Goal: Book appointment/travel/reservation

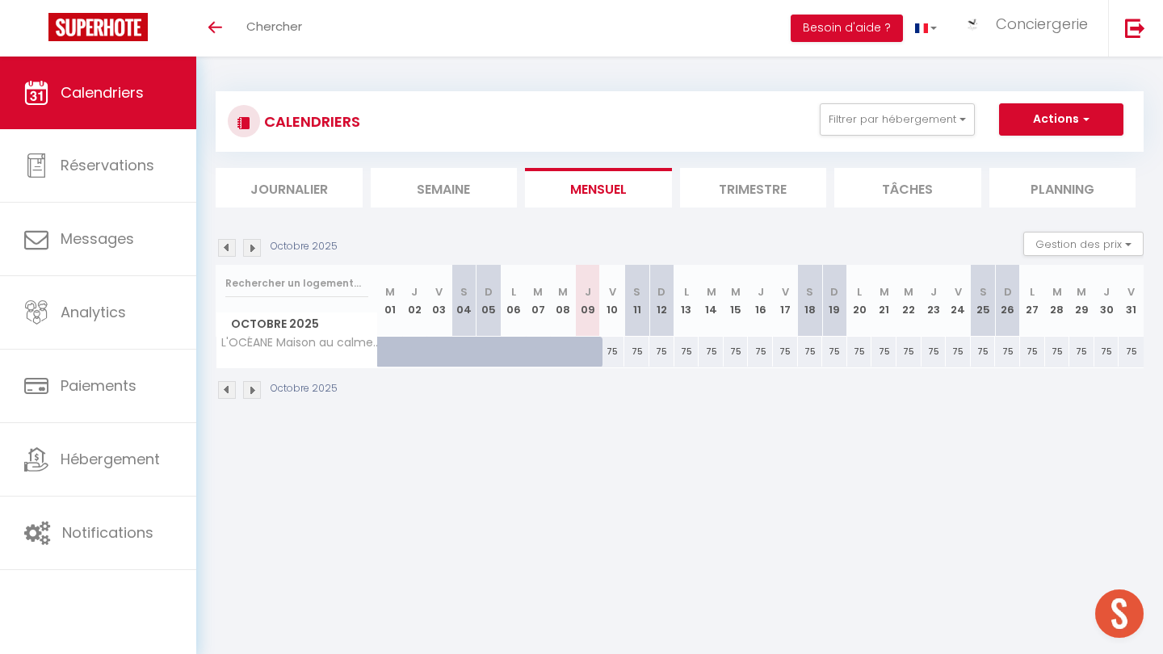
click at [252, 252] on img at bounding box center [252, 248] width 18 height 18
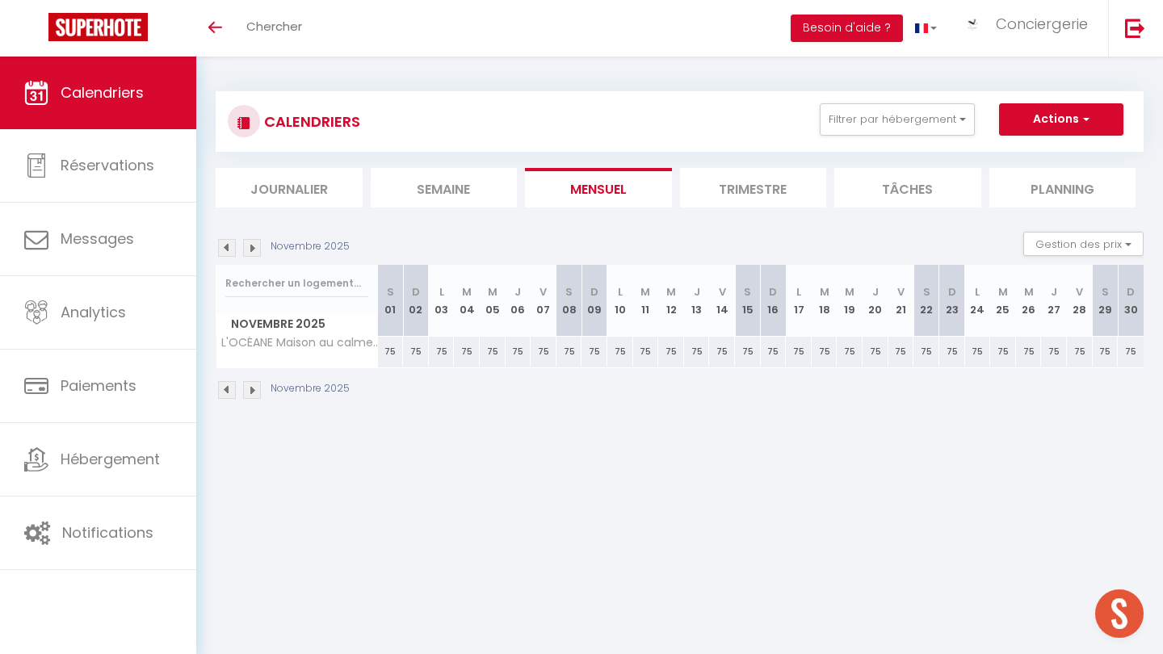
click at [252, 252] on img at bounding box center [252, 248] width 18 height 18
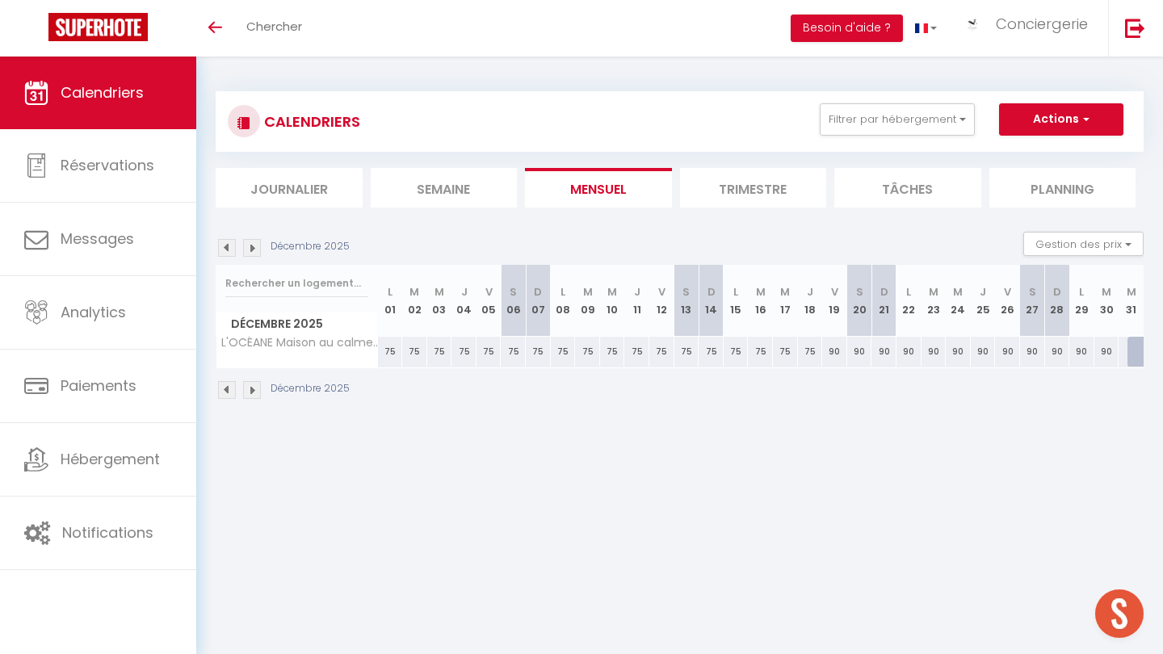
click at [252, 252] on img at bounding box center [252, 248] width 18 height 18
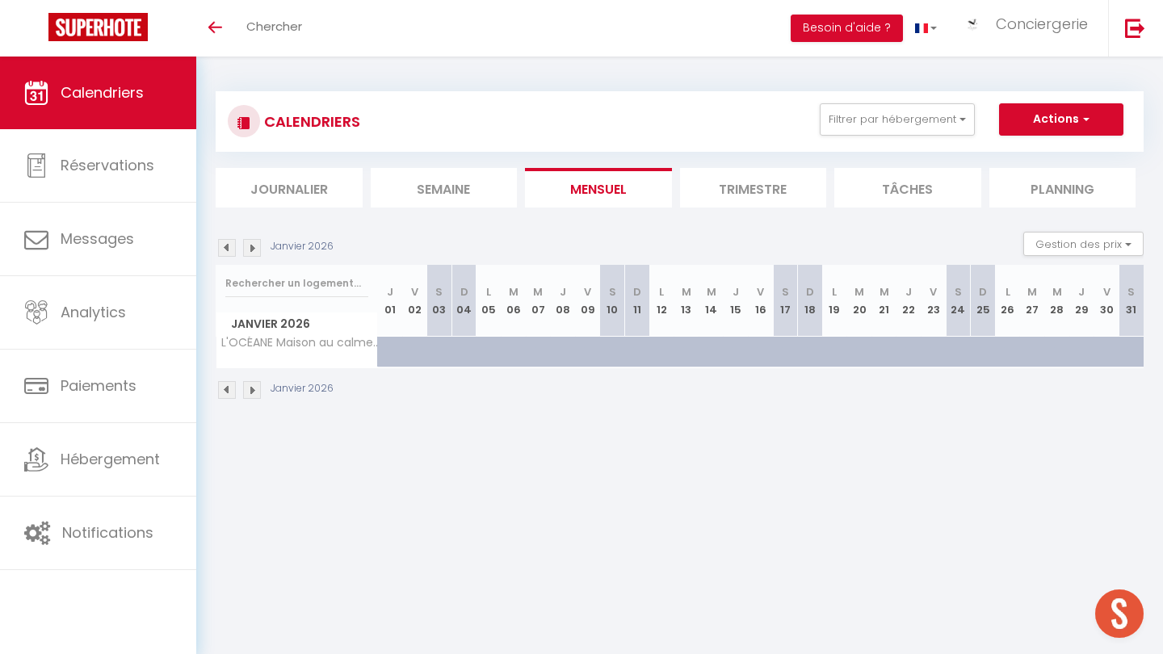
click at [252, 252] on img at bounding box center [252, 248] width 18 height 18
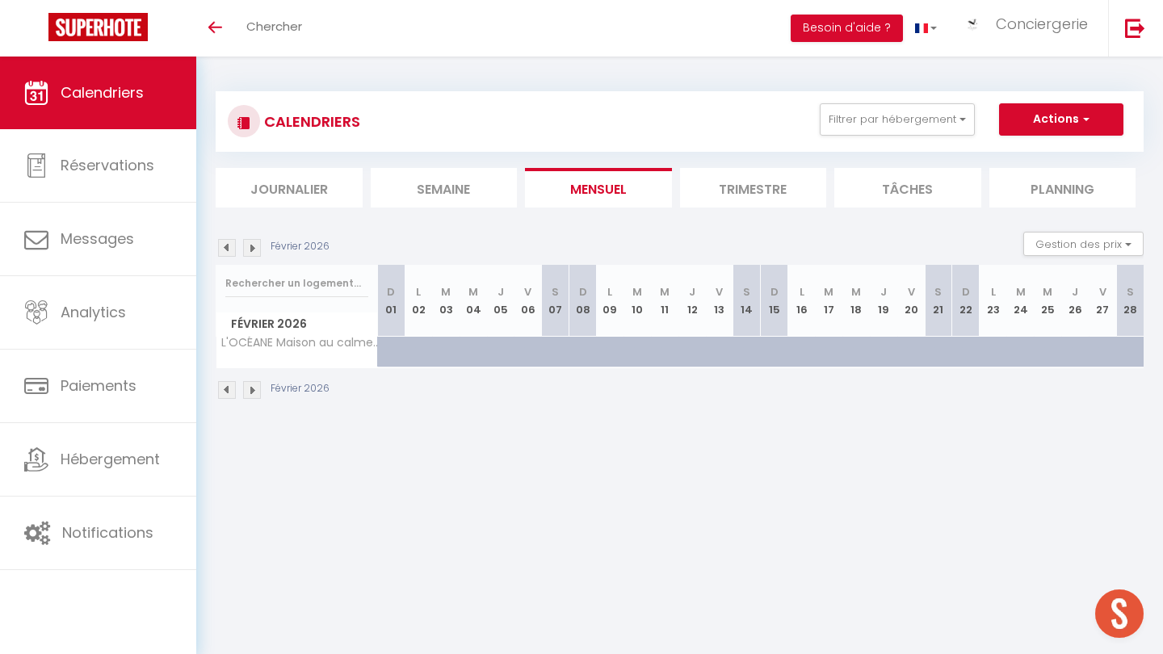
click at [252, 252] on img at bounding box center [252, 248] width 18 height 18
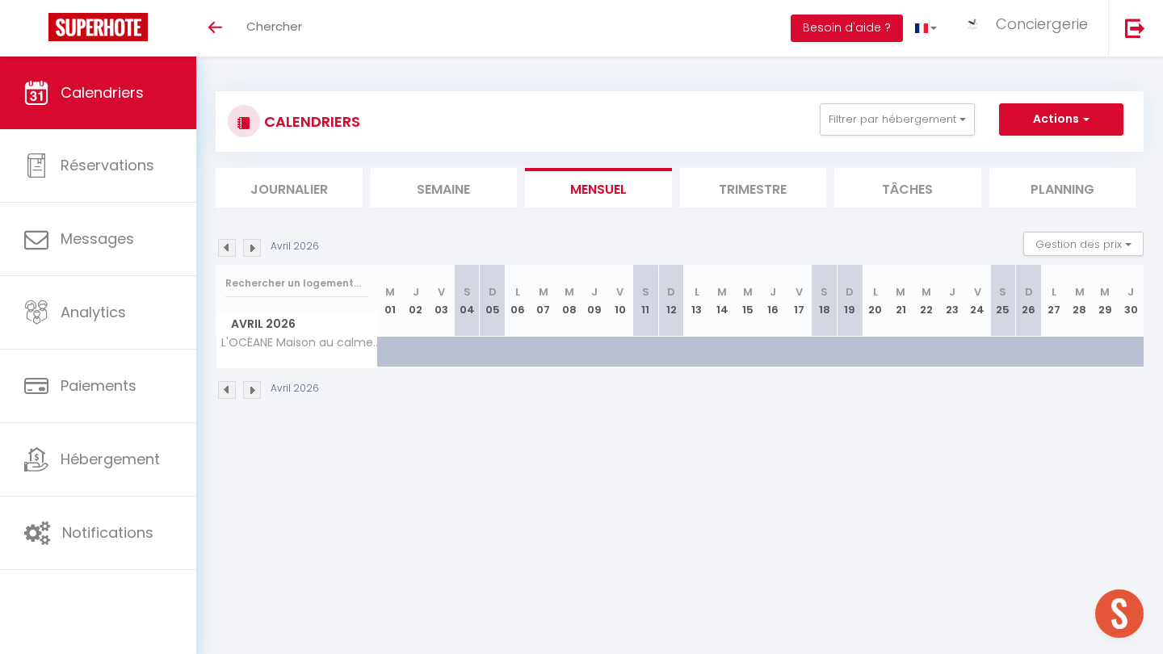
click at [252, 252] on img at bounding box center [252, 248] width 18 height 18
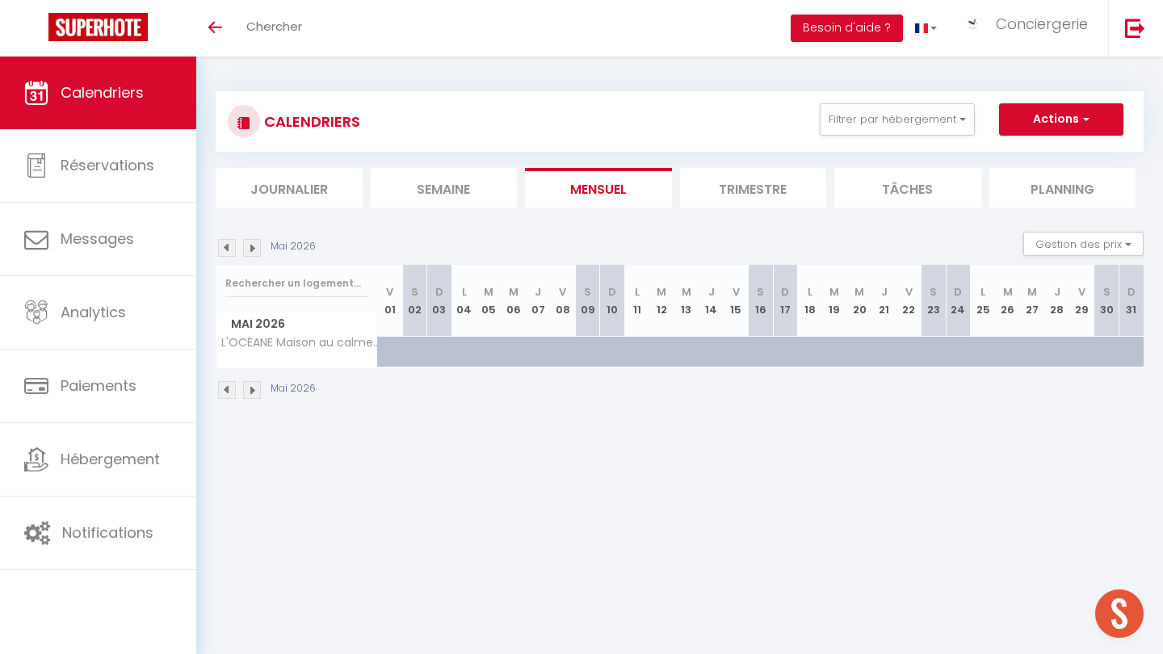
click at [252, 252] on img at bounding box center [252, 248] width 18 height 18
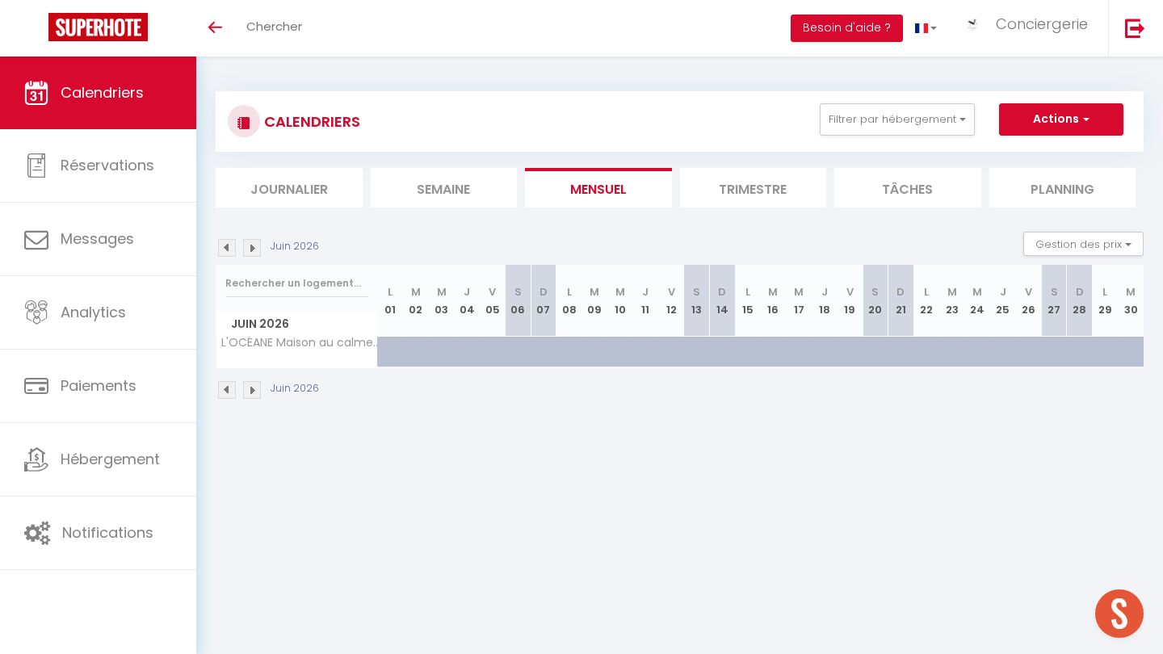
click at [252, 252] on img at bounding box center [252, 248] width 18 height 18
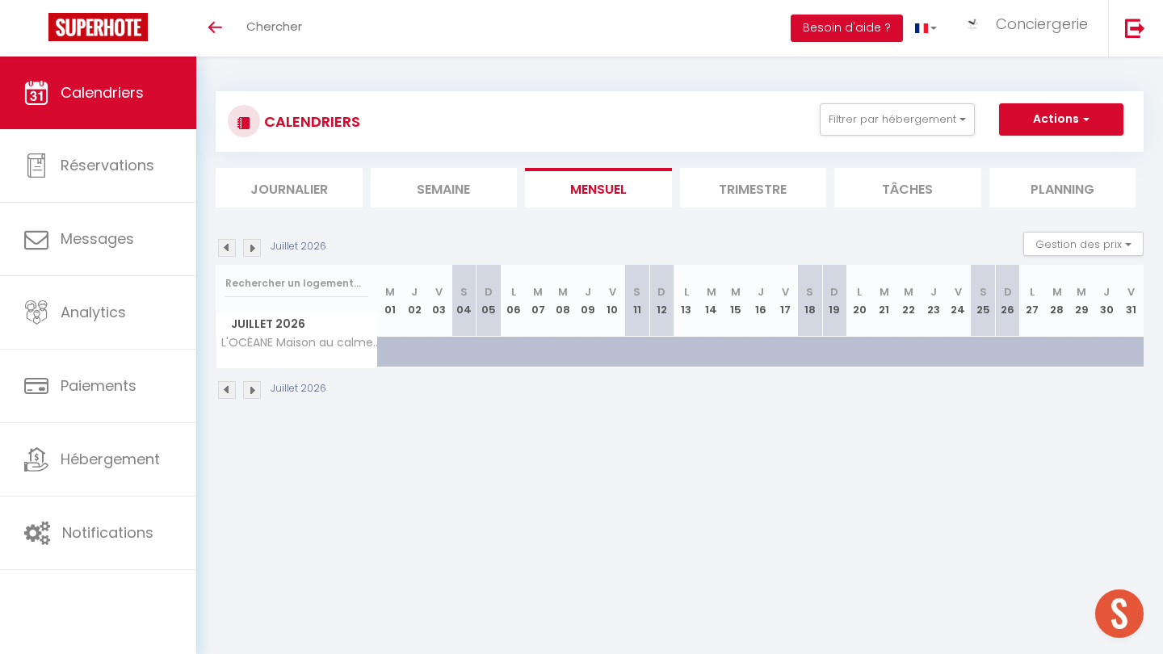
click at [252, 252] on img at bounding box center [252, 248] width 18 height 18
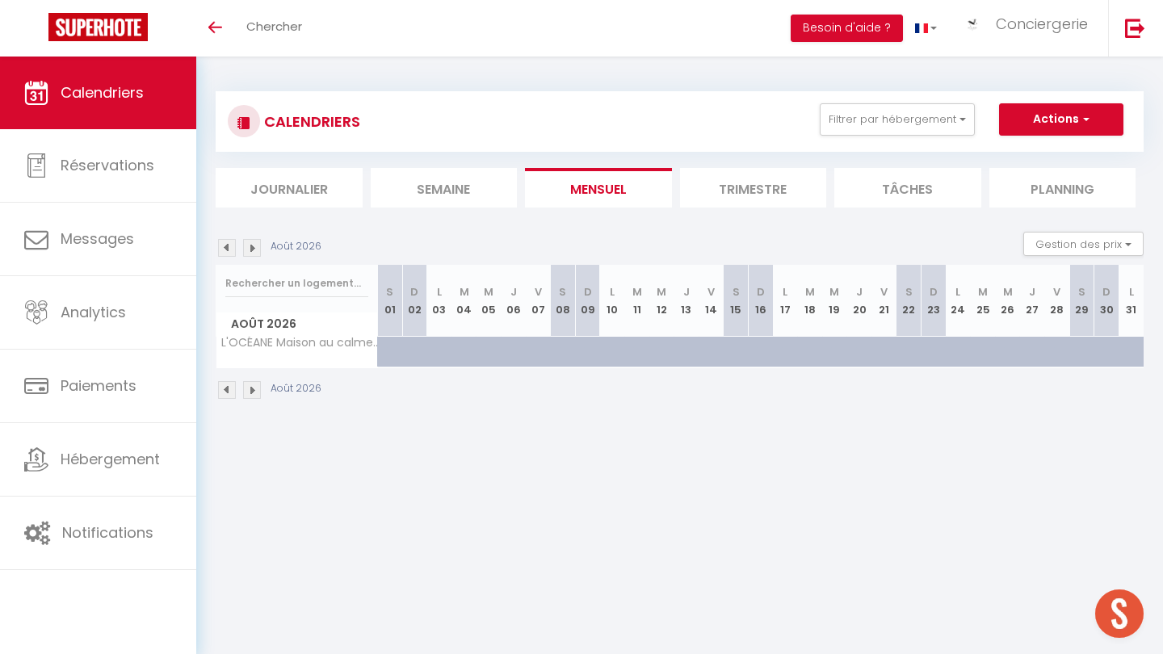
click at [252, 253] on img at bounding box center [252, 248] width 18 height 18
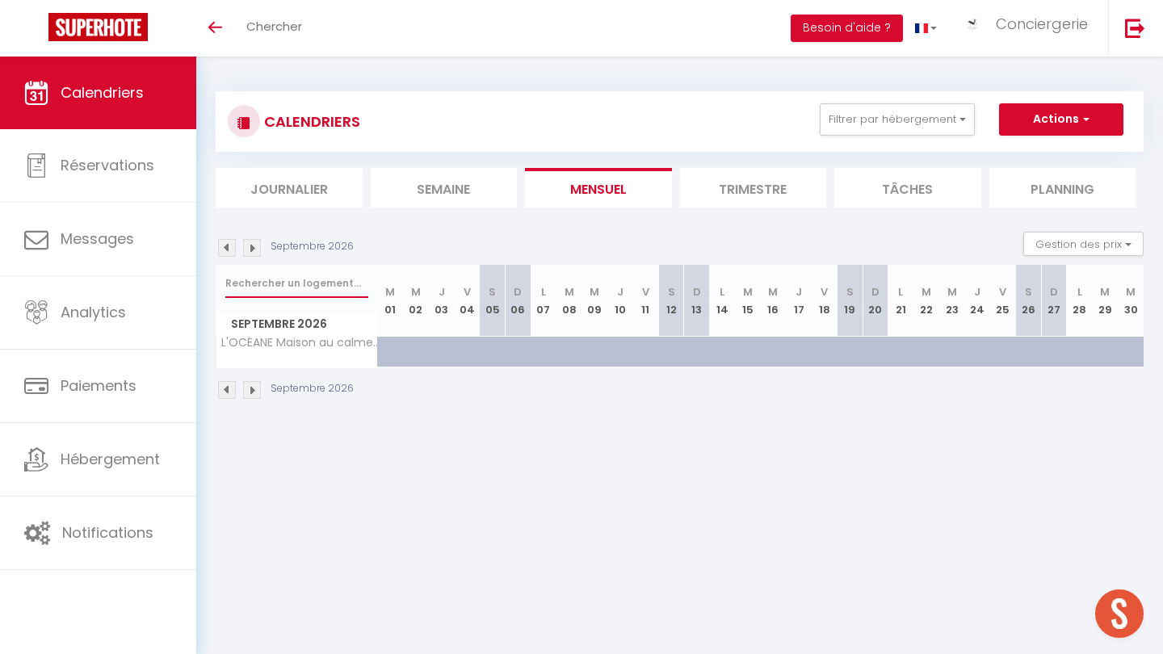
click at [261, 288] on input "text" at bounding box center [296, 283] width 143 height 29
type input "l'escale"
